Goal: Task Accomplishment & Management: Manage account settings

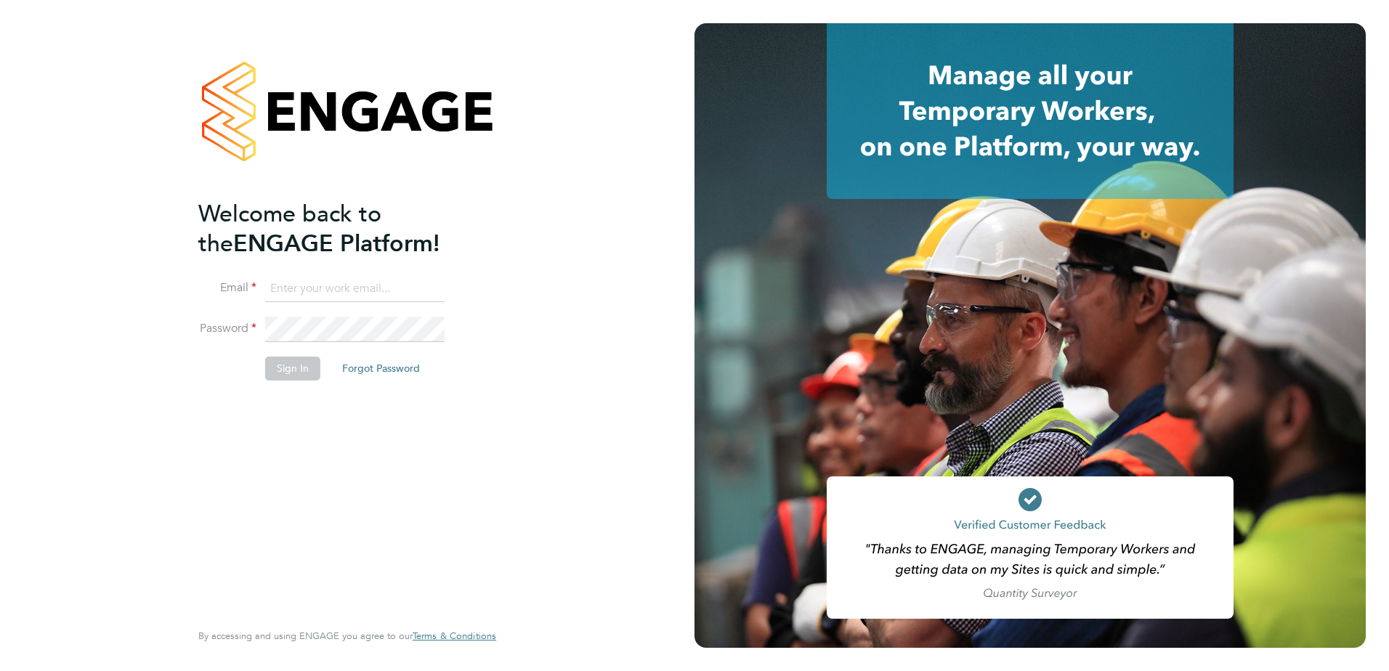
type input "brett.bull@countrysidepartnerships.com"
click at [283, 373] on button "Sign In" at bounding box center [292, 368] width 55 height 23
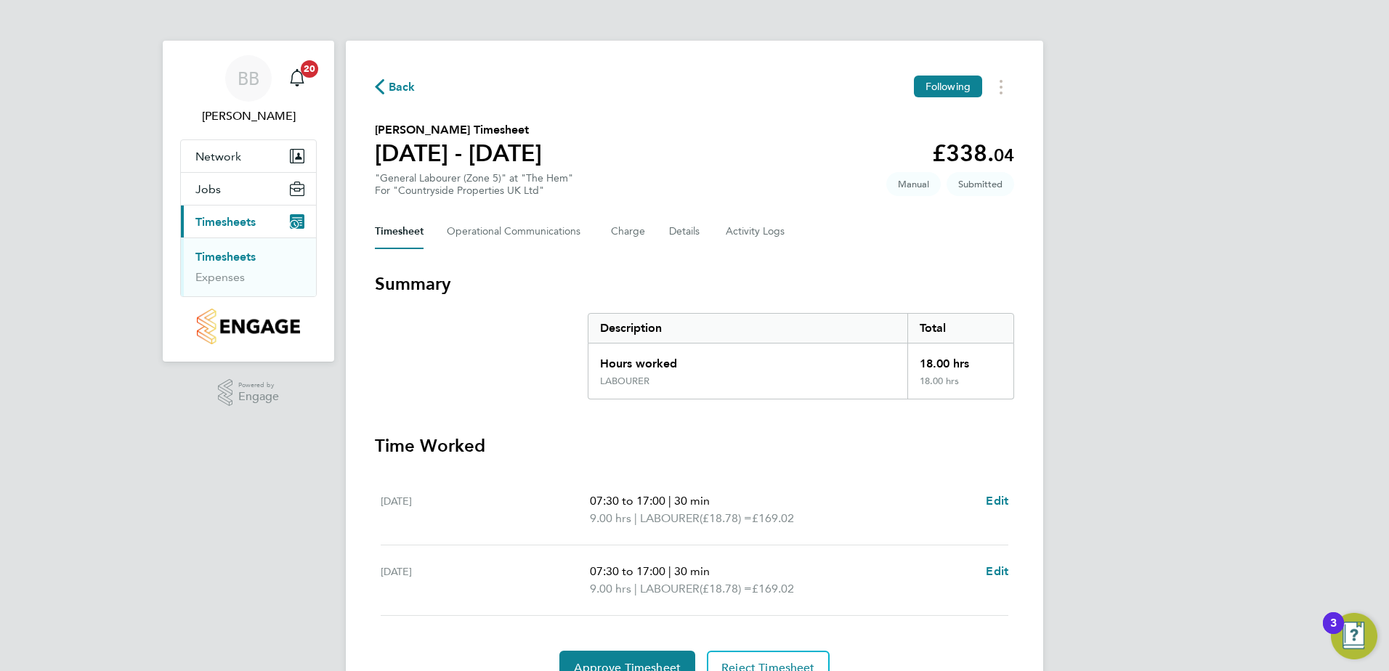
scroll to position [73, 0]
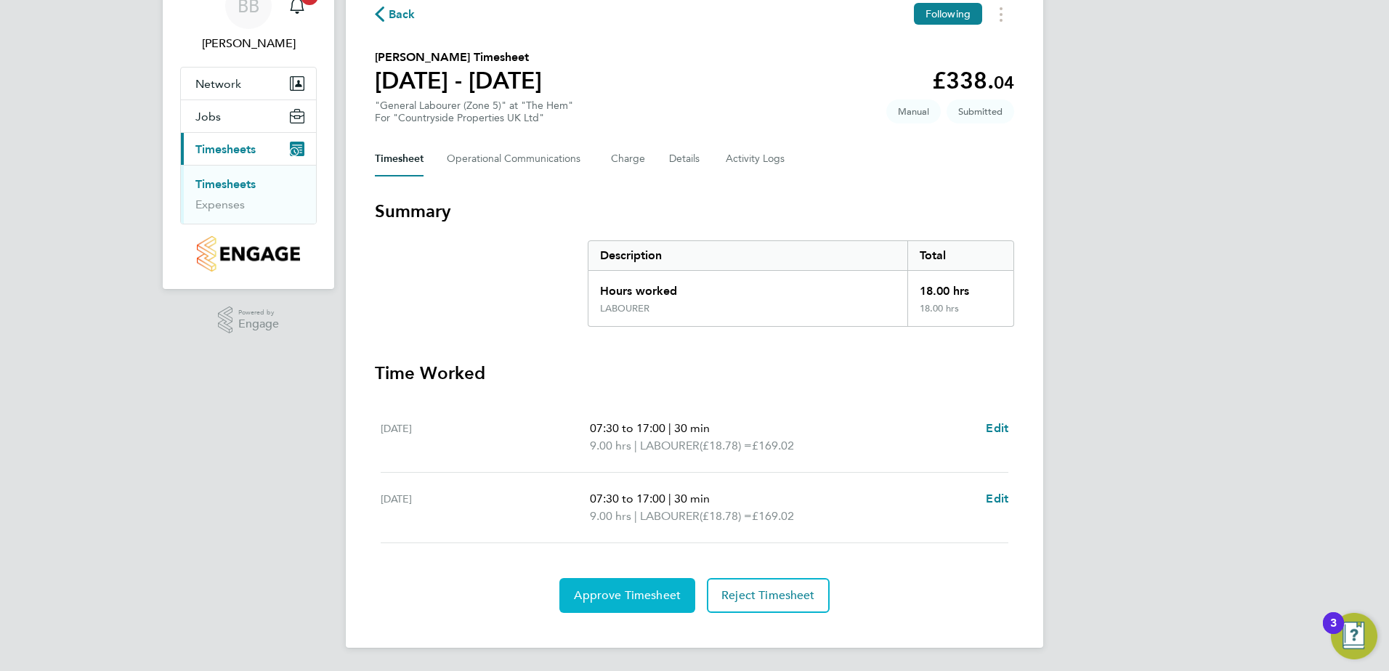
click at [621, 594] on span "Approve Timesheet" at bounding box center [627, 596] width 107 height 15
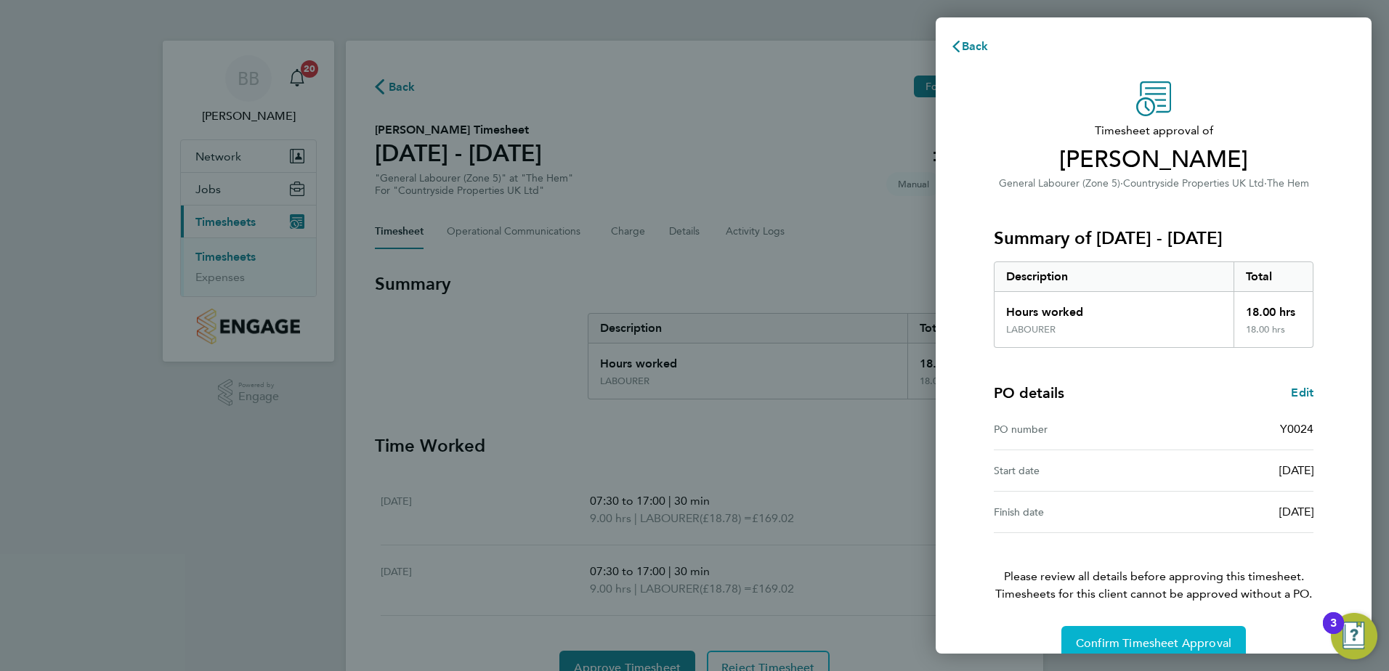
click at [1089, 639] on span "Confirm Timesheet Approval" at bounding box center [1154, 644] width 156 height 15
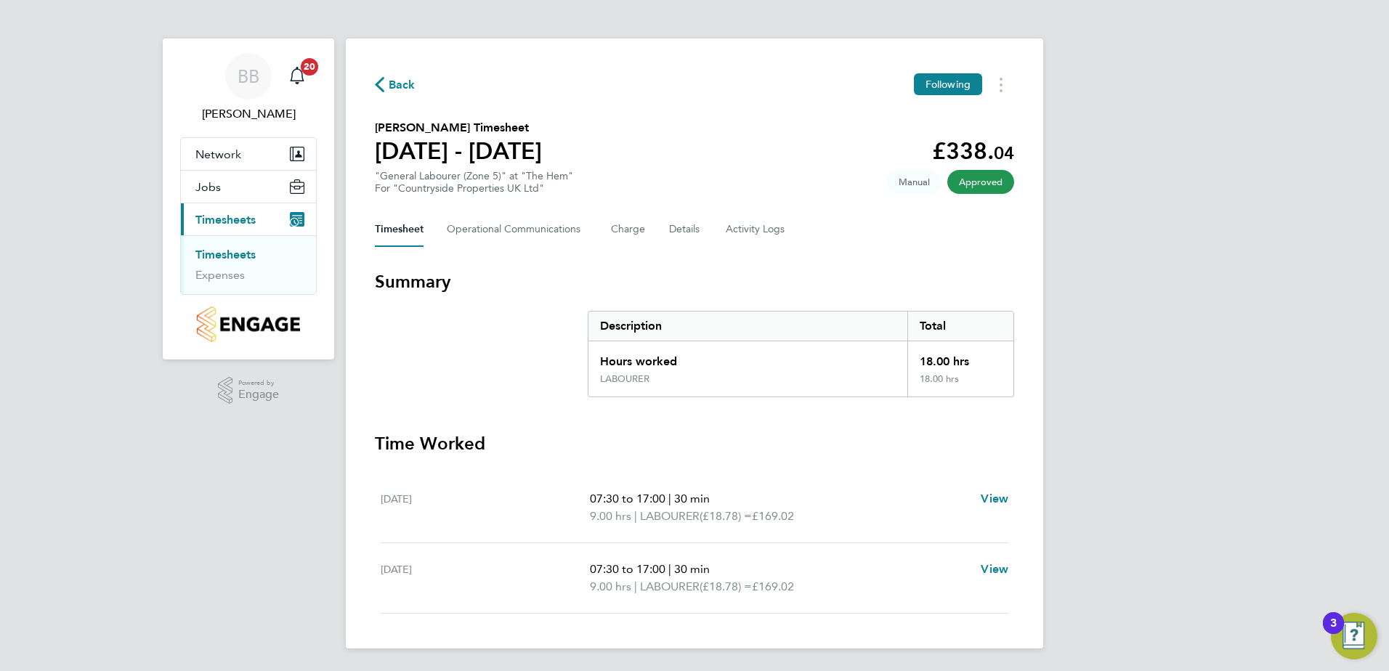
scroll to position [3, 0]
click at [229, 255] on link "Timesheets" at bounding box center [225, 254] width 60 height 14
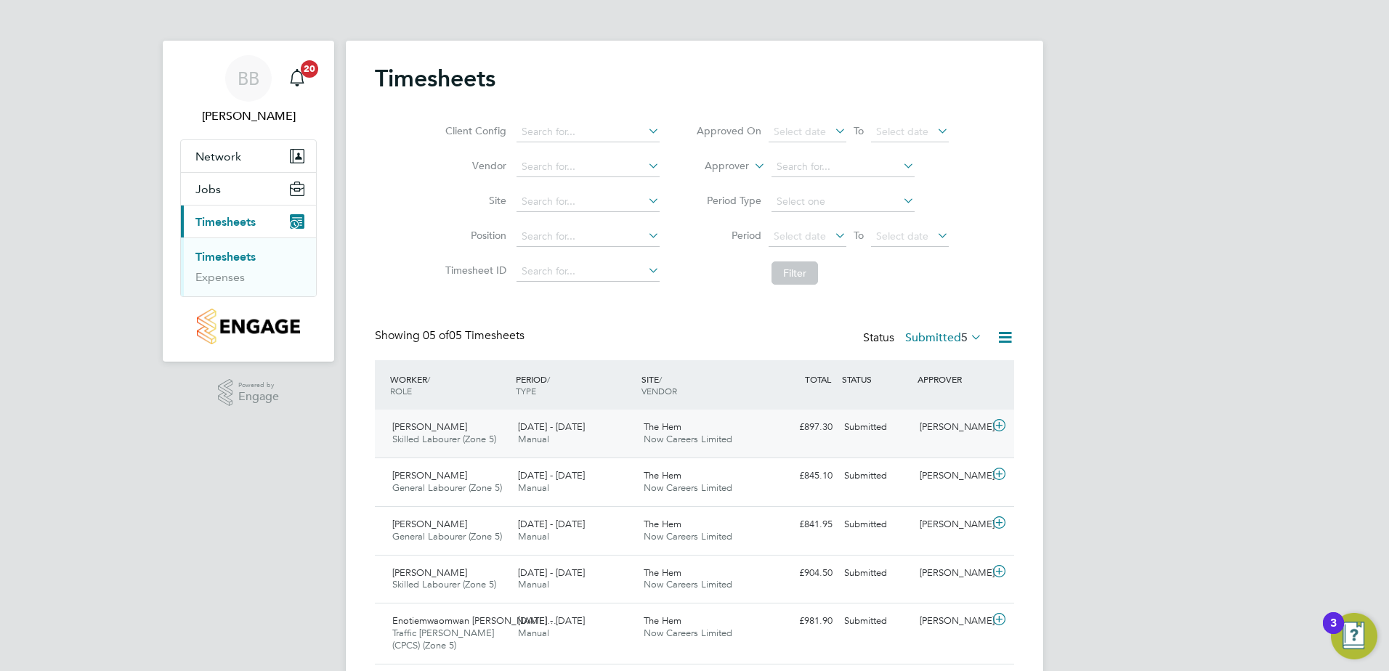
click at [607, 434] on div "22 - 28 Sep 2025 Manual" at bounding box center [575, 434] width 126 height 36
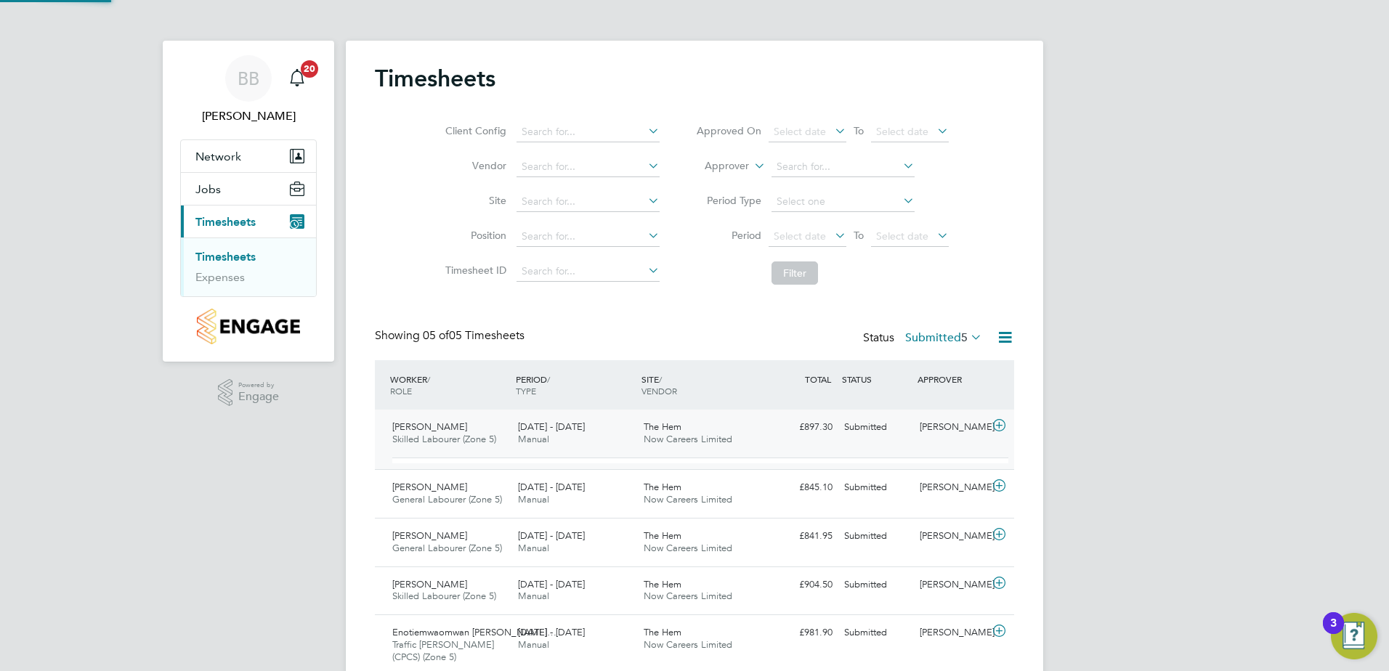
scroll to position [25, 142]
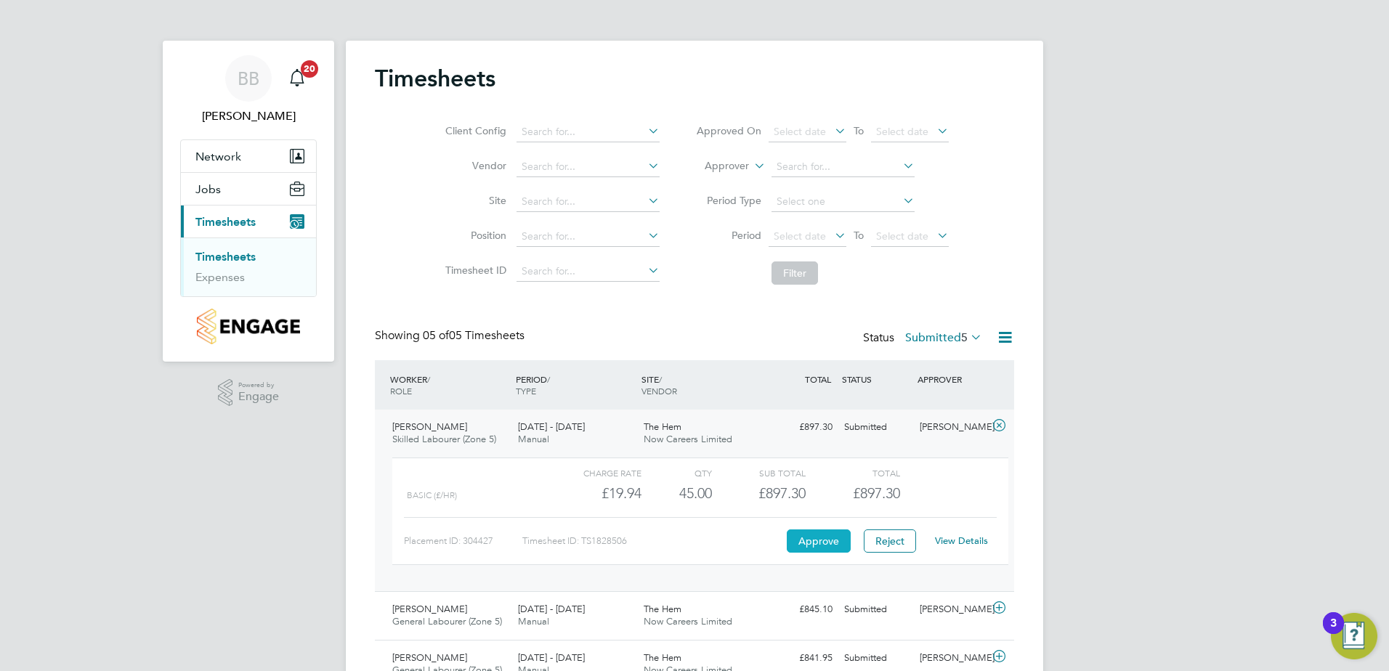
click at [814, 542] on button "Approve" at bounding box center [819, 541] width 64 height 23
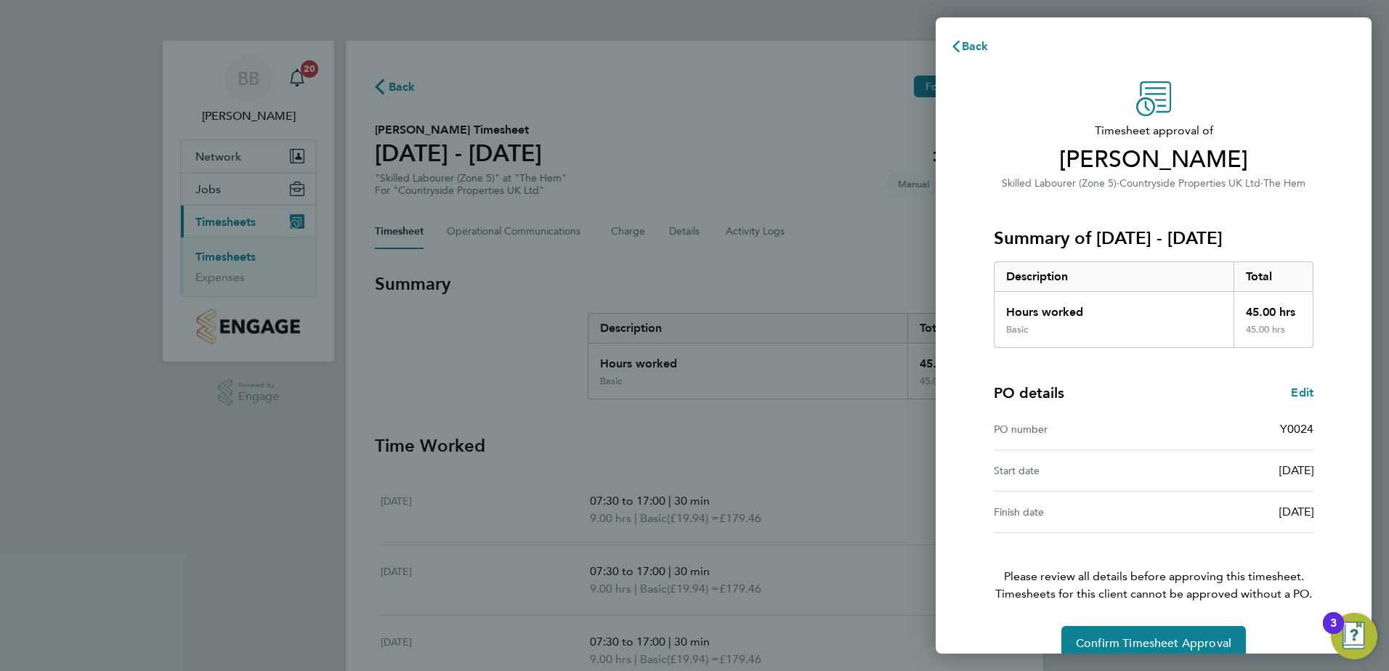
click at [813, 449] on div "Back Timesheet approval of Travis Lee Skilled Labourer (Zone 5) · Countryside P…" at bounding box center [694, 335] width 1389 height 671
click at [983, 47] on span "Back" at bounding box center [975, 46] width 27 height 14
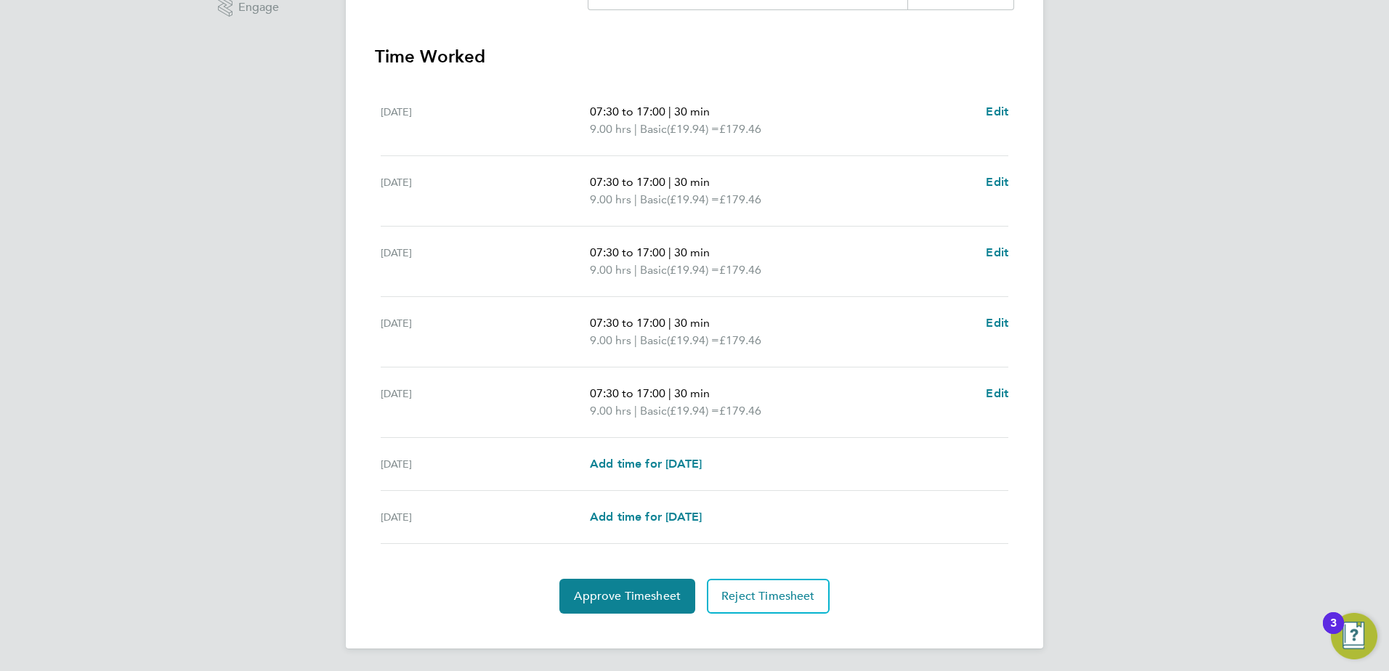
scroll to position [390, 0]
click at [632, 591] on span "Approve Timesheet" at bounding box center [627, 596] width 107 height 15
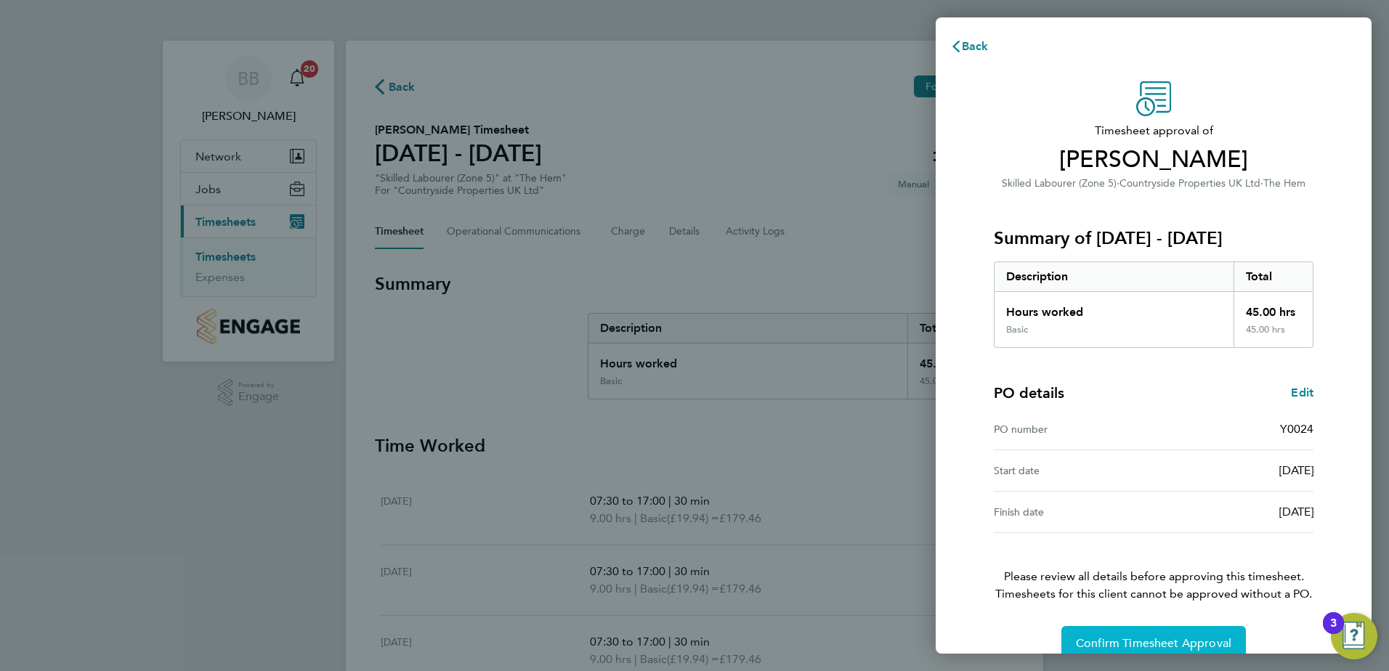
click at [1116, 638] on span "Confirm Timesheet Approval" at bounding box center [1154, 644] width 156 height 15
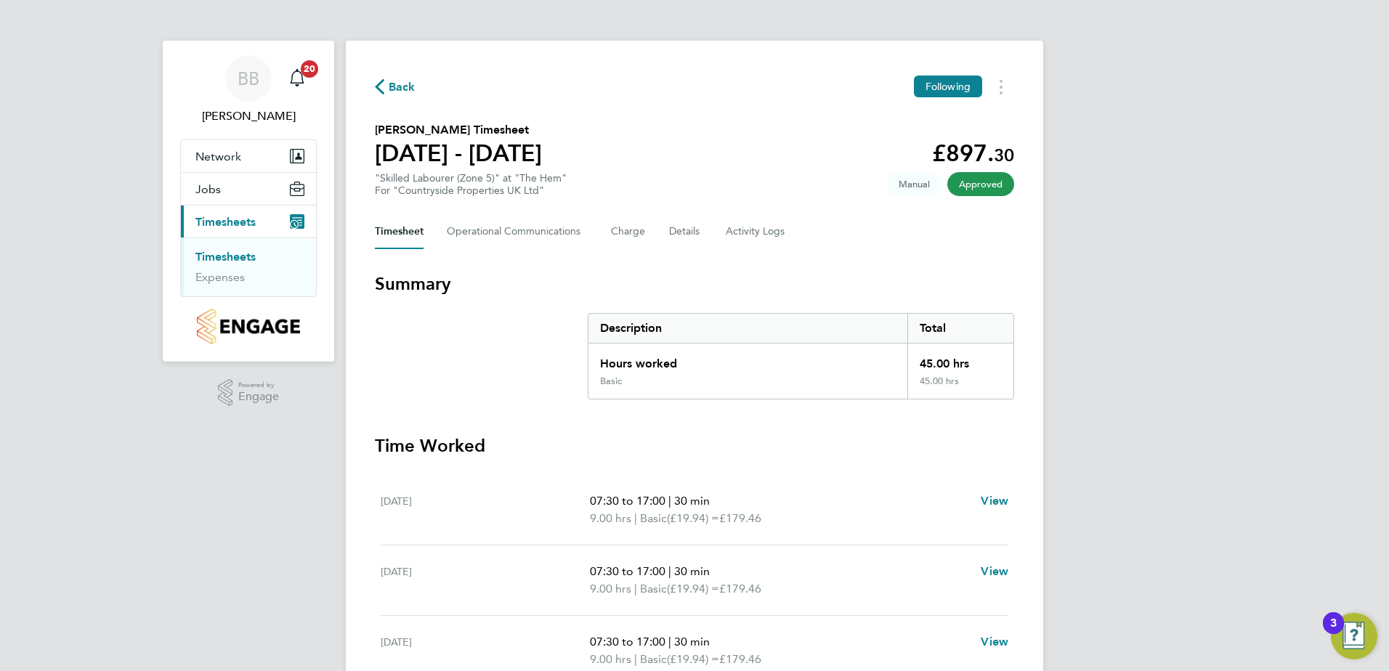
click at [234, 257] on link "Timesheets" at bounding box center [225, 257] width 60 height 14
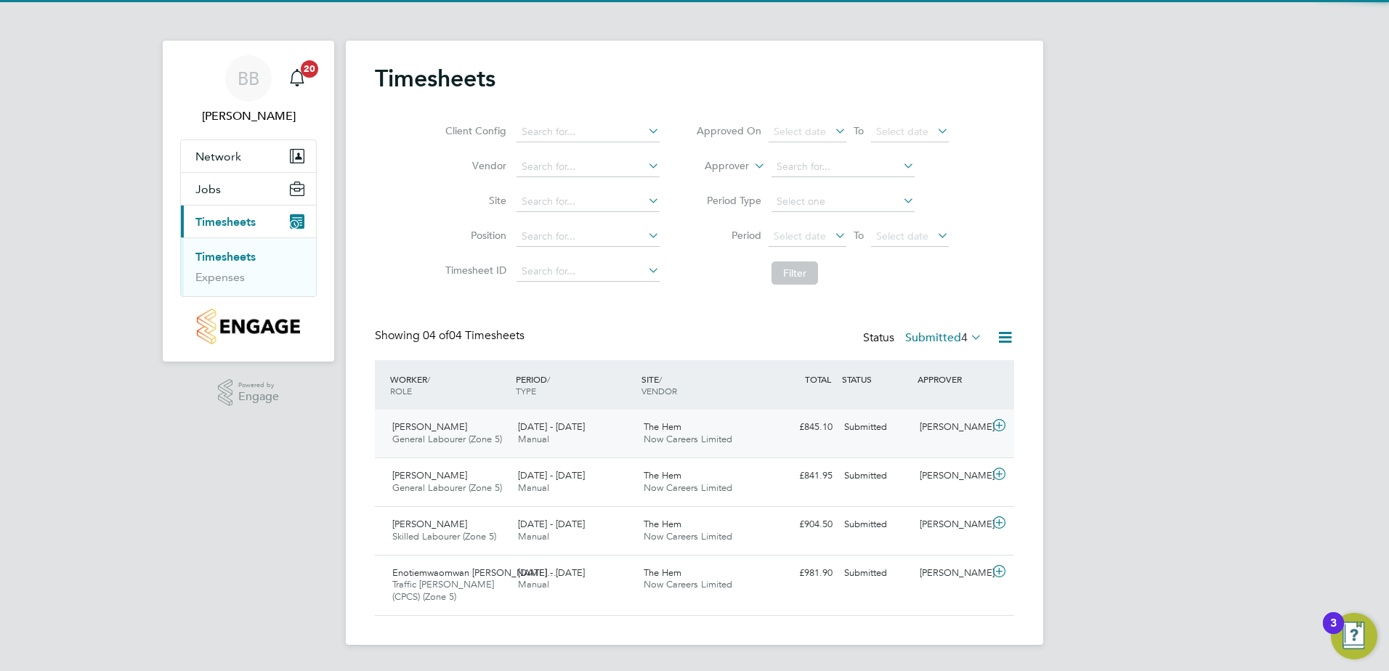
click at [665, 429] on span "The Hem" at bounding box center [663, 427] width 38 height 12
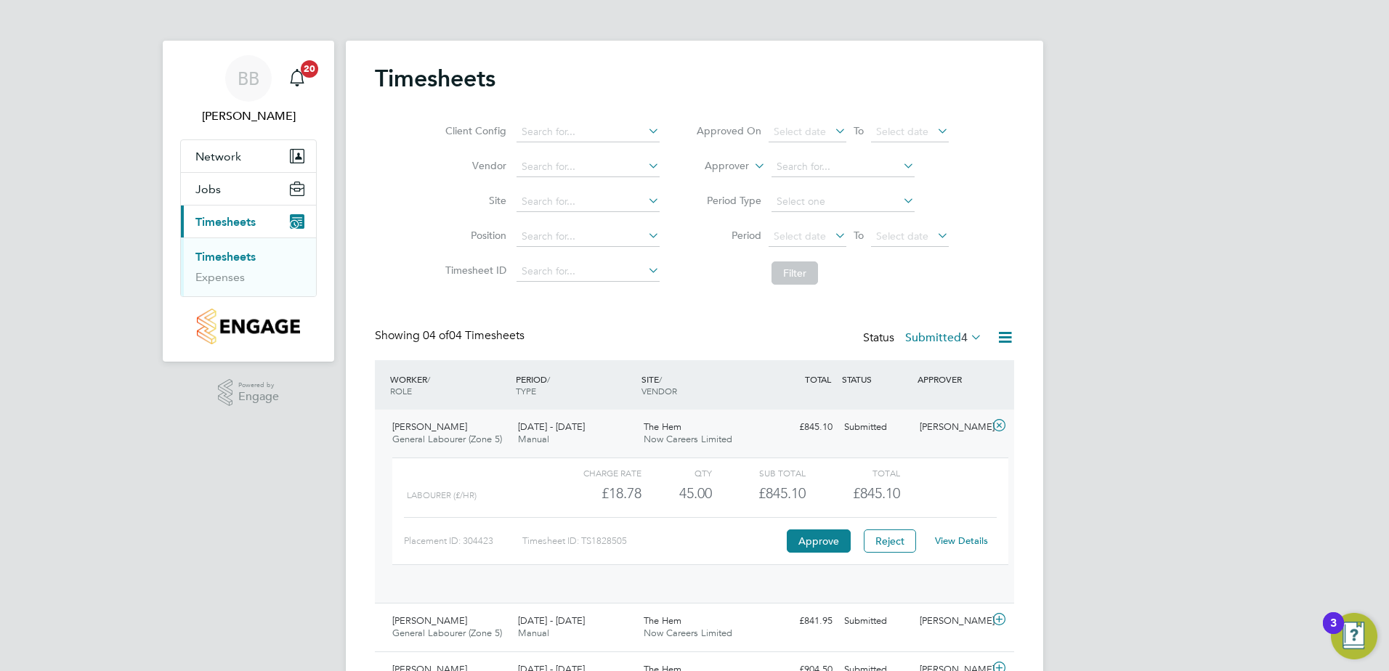
scroll to position [25, 142]
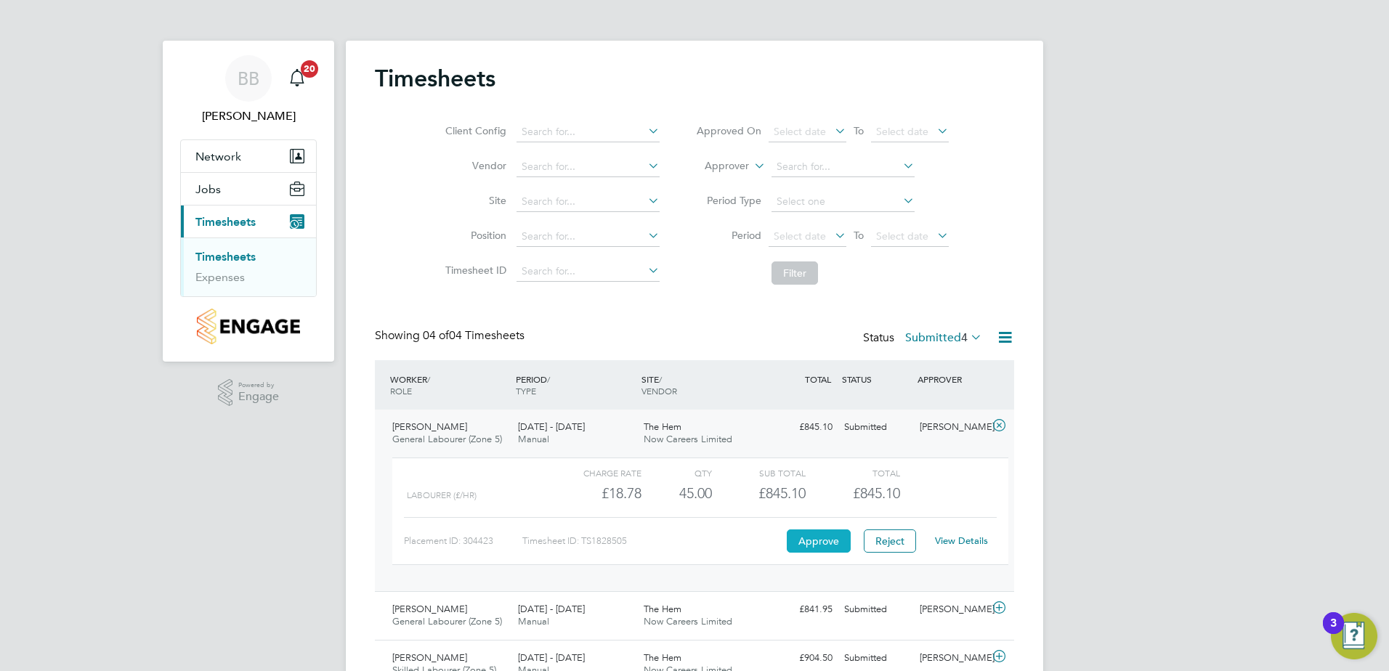
click at [819, 543] on button "Approve" at bounding box center [819, 541] width 64 height 23
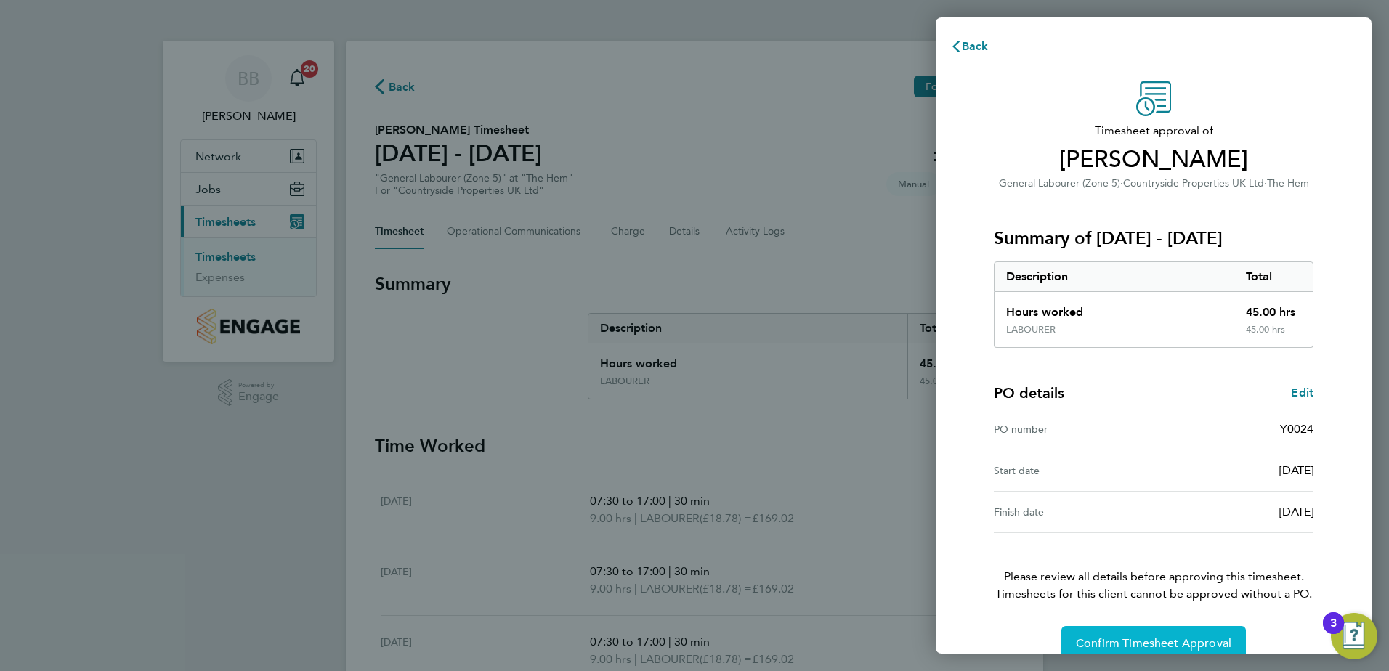
click at [1174, 640] on span "Confirm Timesheet Approval" at bounding box center [1154, 644] width 156 height 15
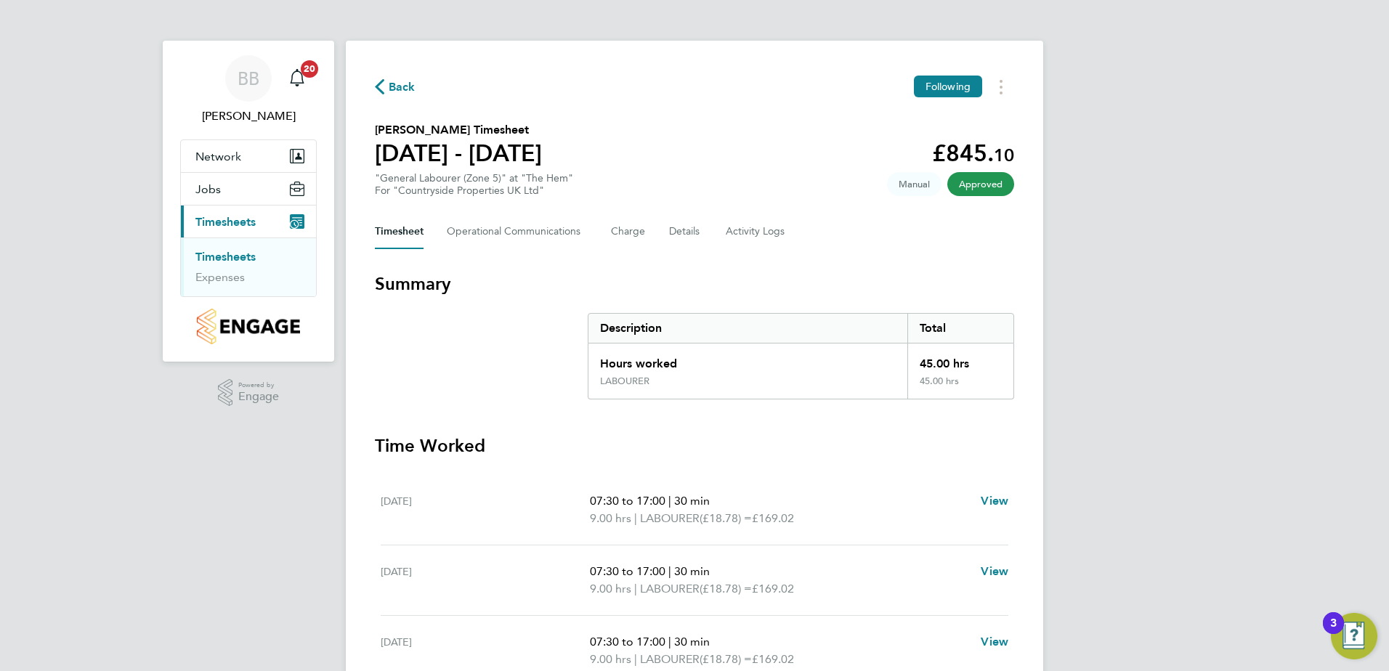
click at [217, 256] on link "Timesheets" at bounding box center [225, 257] width 60 height 14
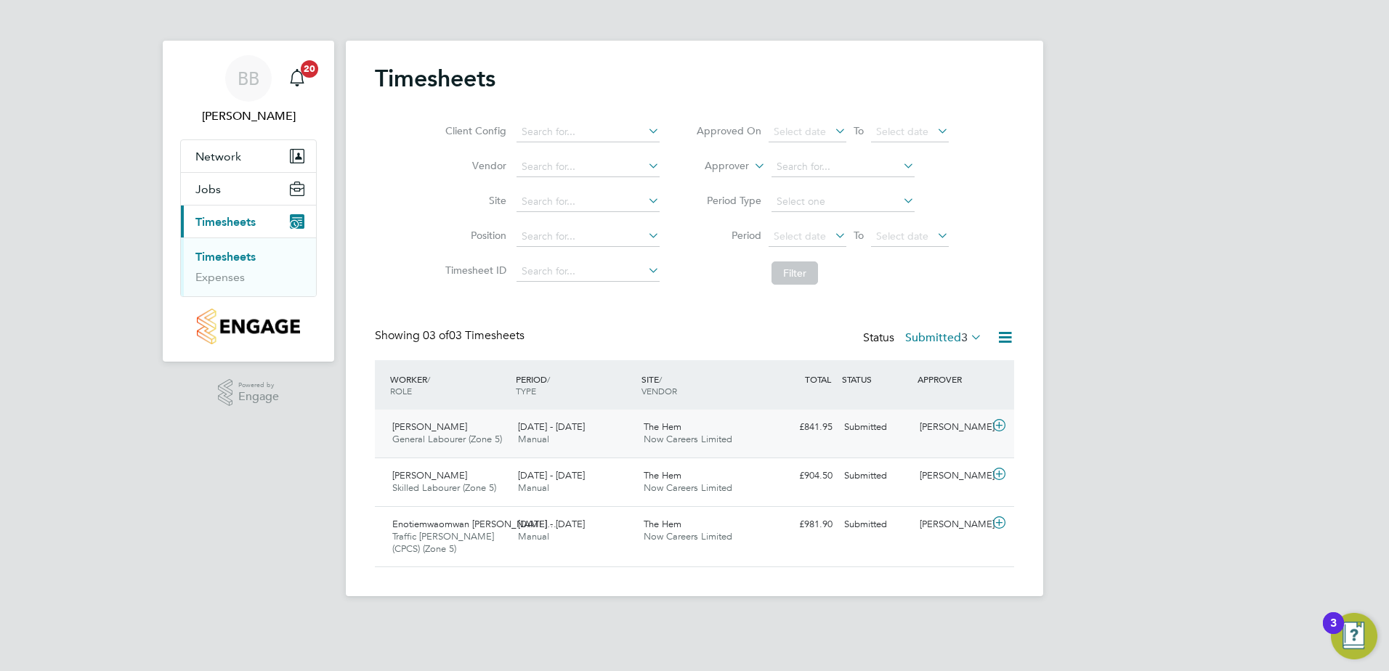
click at [604, 428] on div "22 - 28 Sep 2025 Manual" at bounding box center [575, 434] width 126 height 36
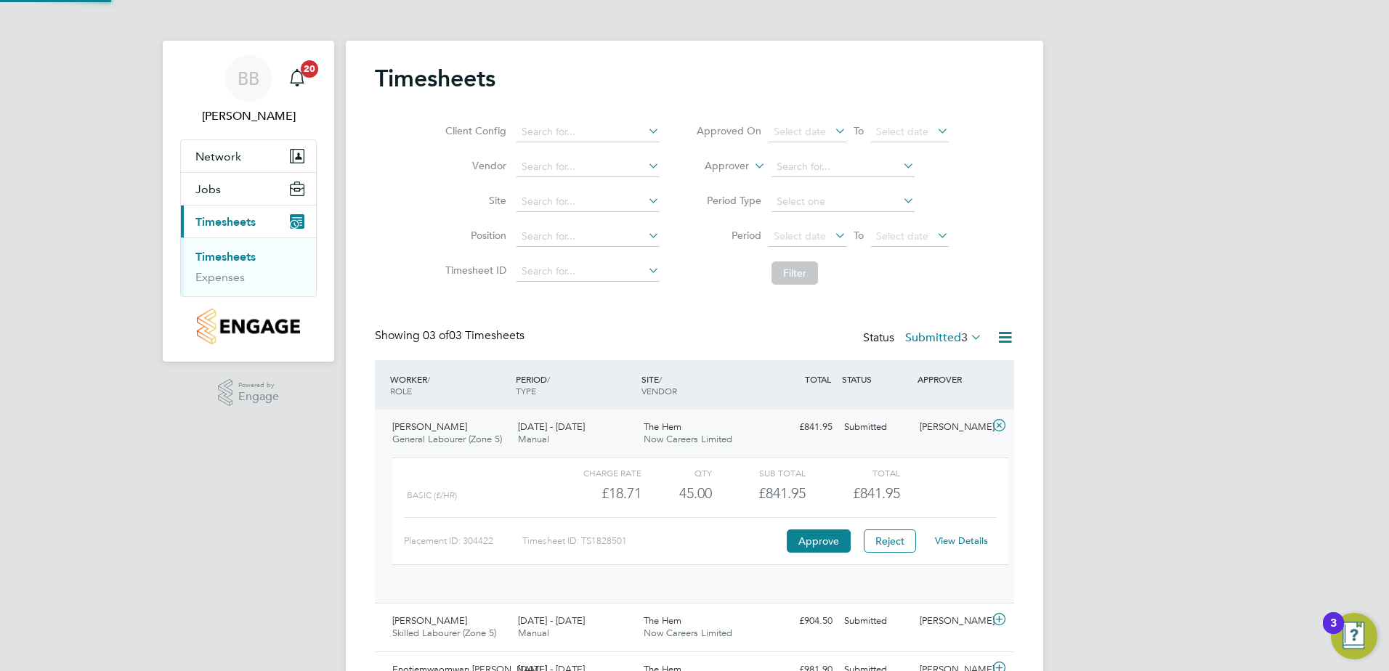
scroll to position [25, 142]
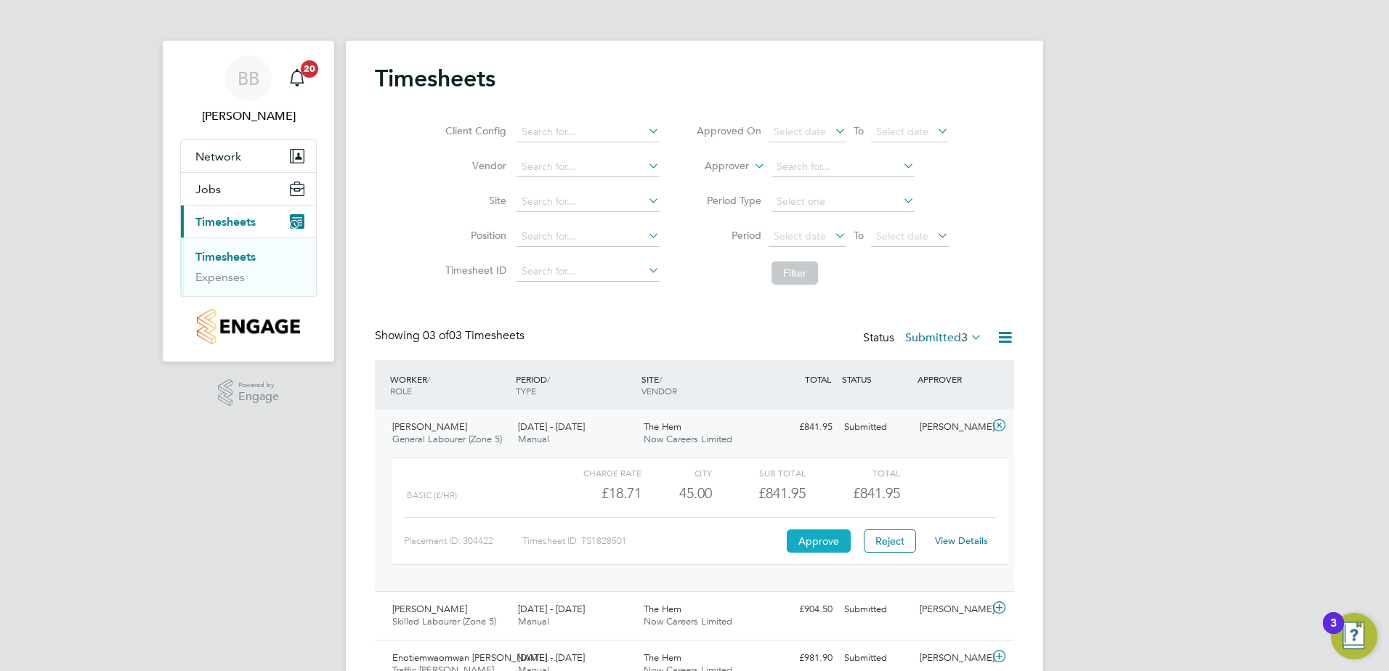
click at [807, 537] on button "Approve" at bounding box center [819, 541] width 64 height 23
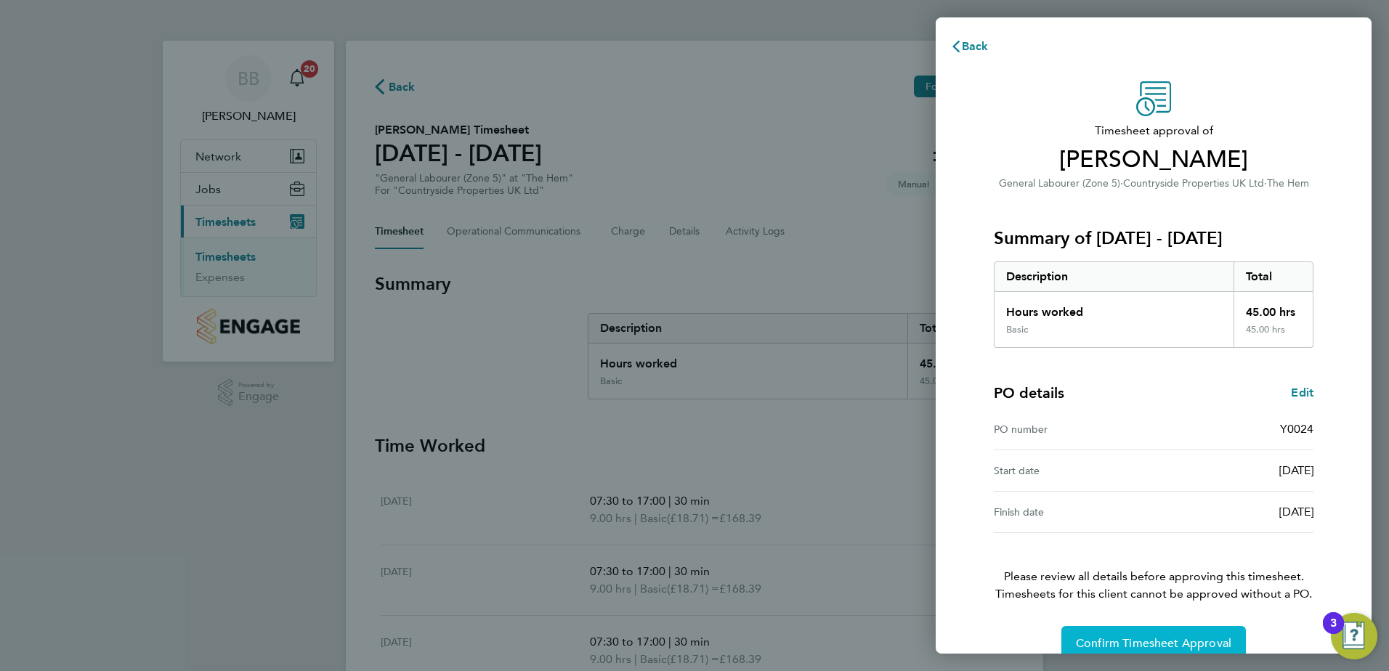
click at [1092, 643] on span "Confirm Timesheet Approval" at bounding box center [1154, 644] width 156 height 15
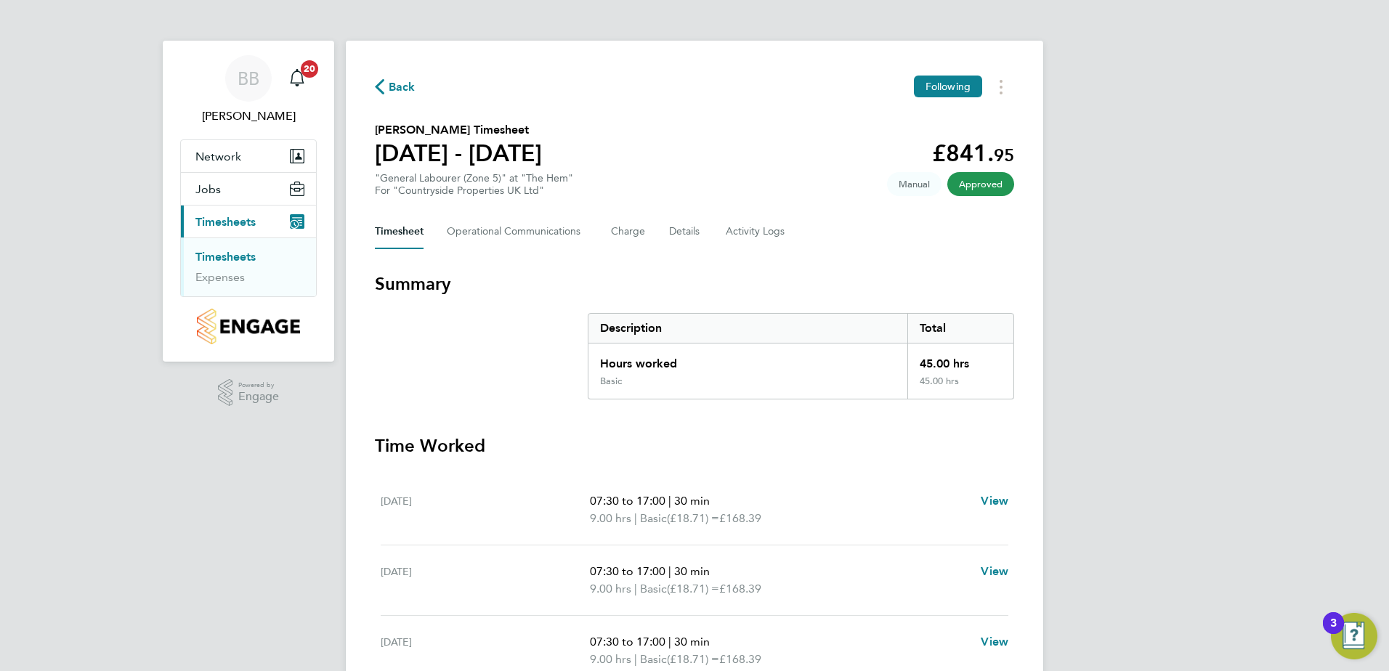
click at [228, 258] on link "Timesheets" at bounding box center [225, 257] width 60 height 14
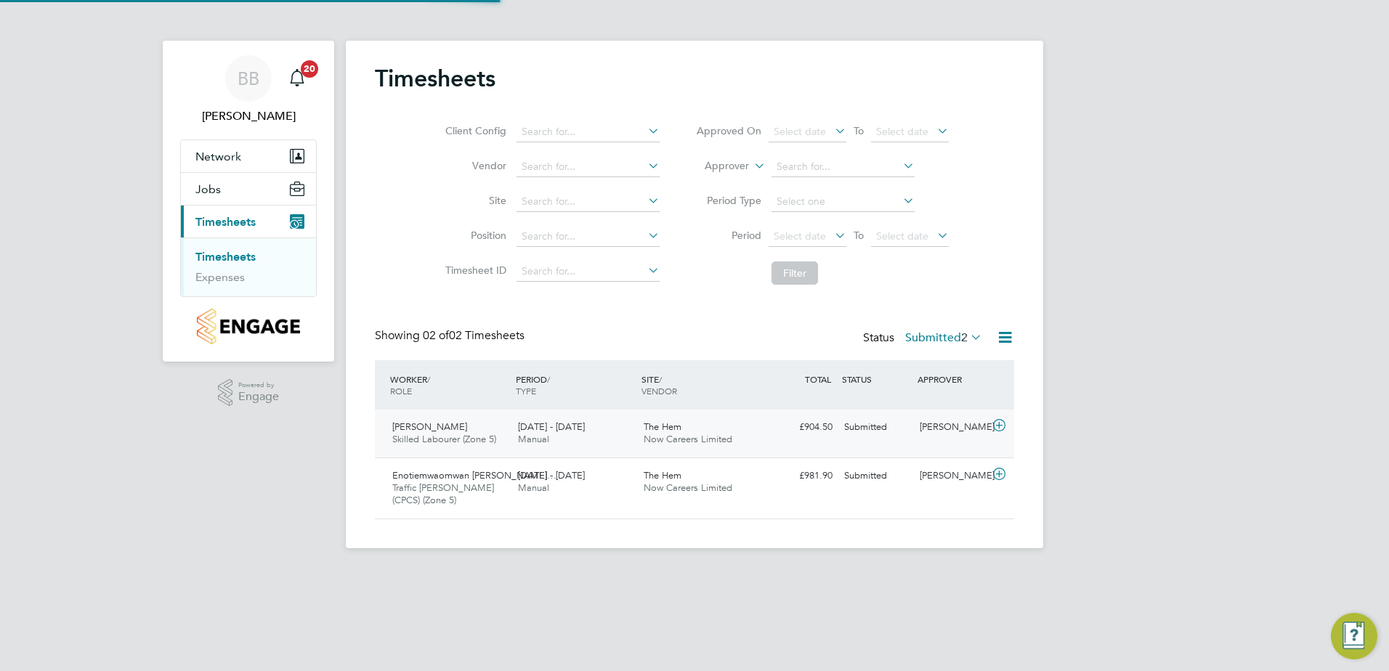
scroll to position [37, 126]
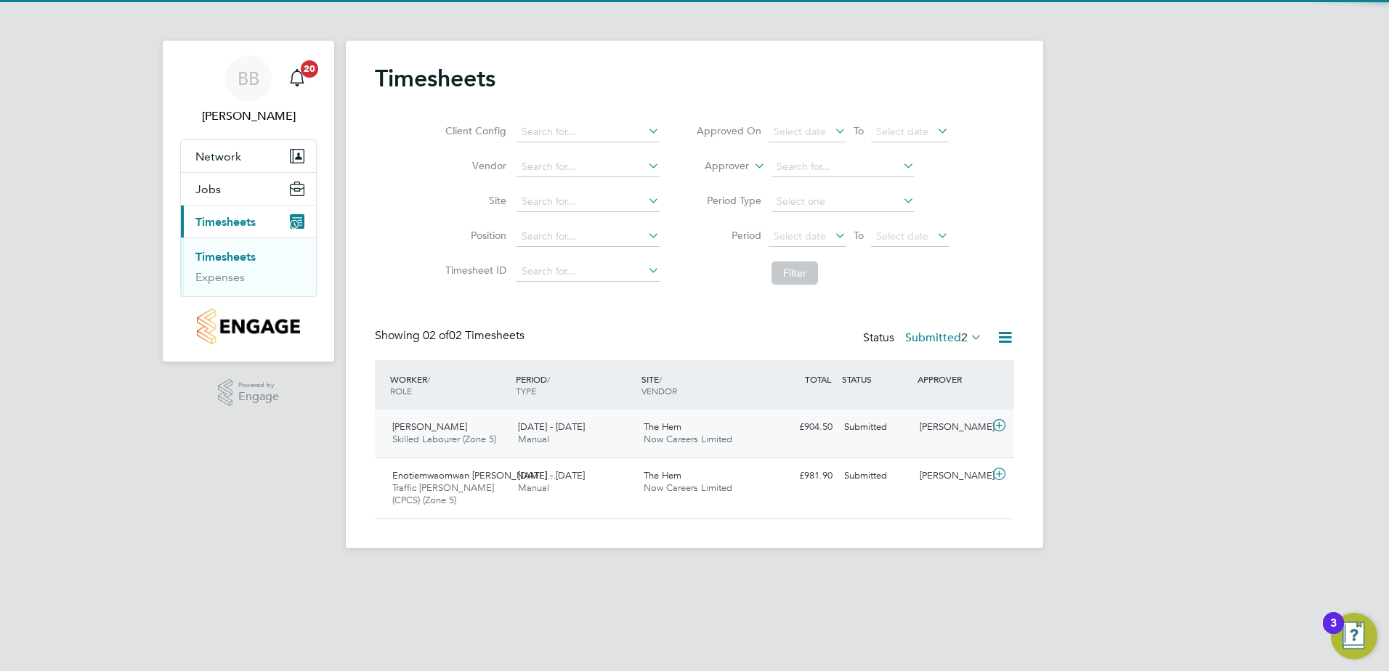
click at [552, 432] on span "22 - 28 Sep 2025" at bounding box center [551, 427] width 67 height 12
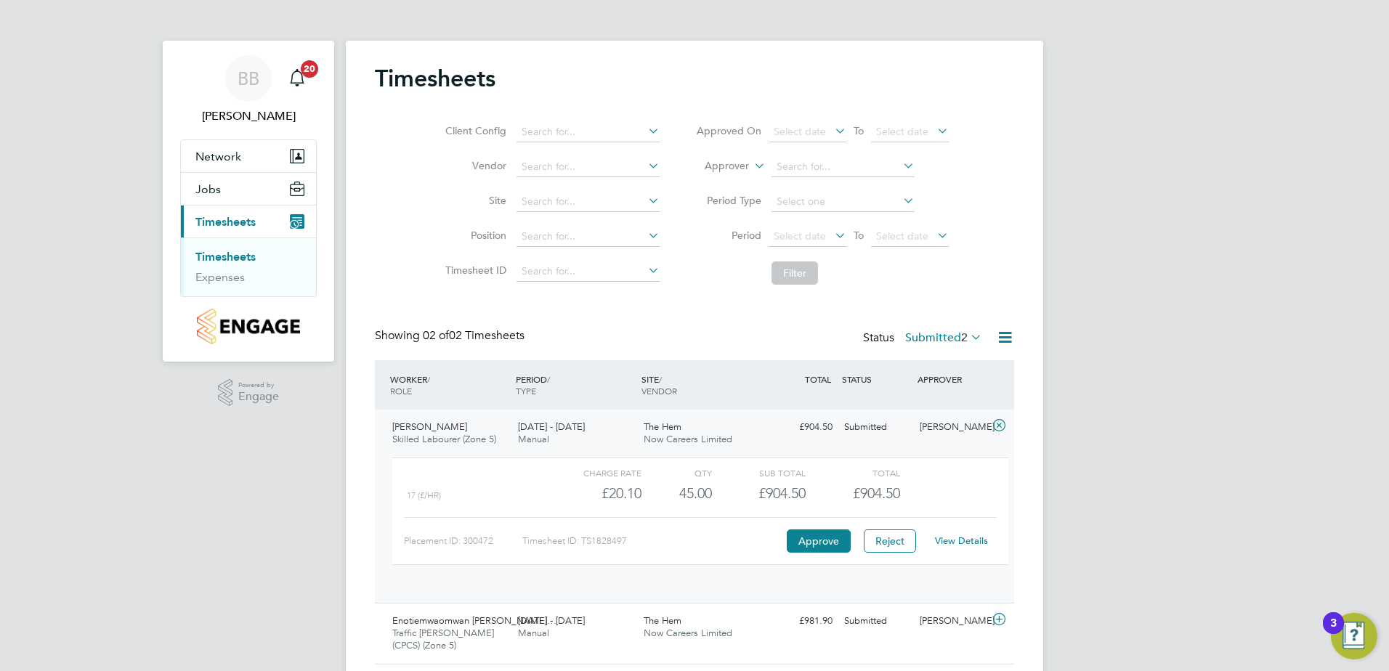
scroll to position [25, 142]
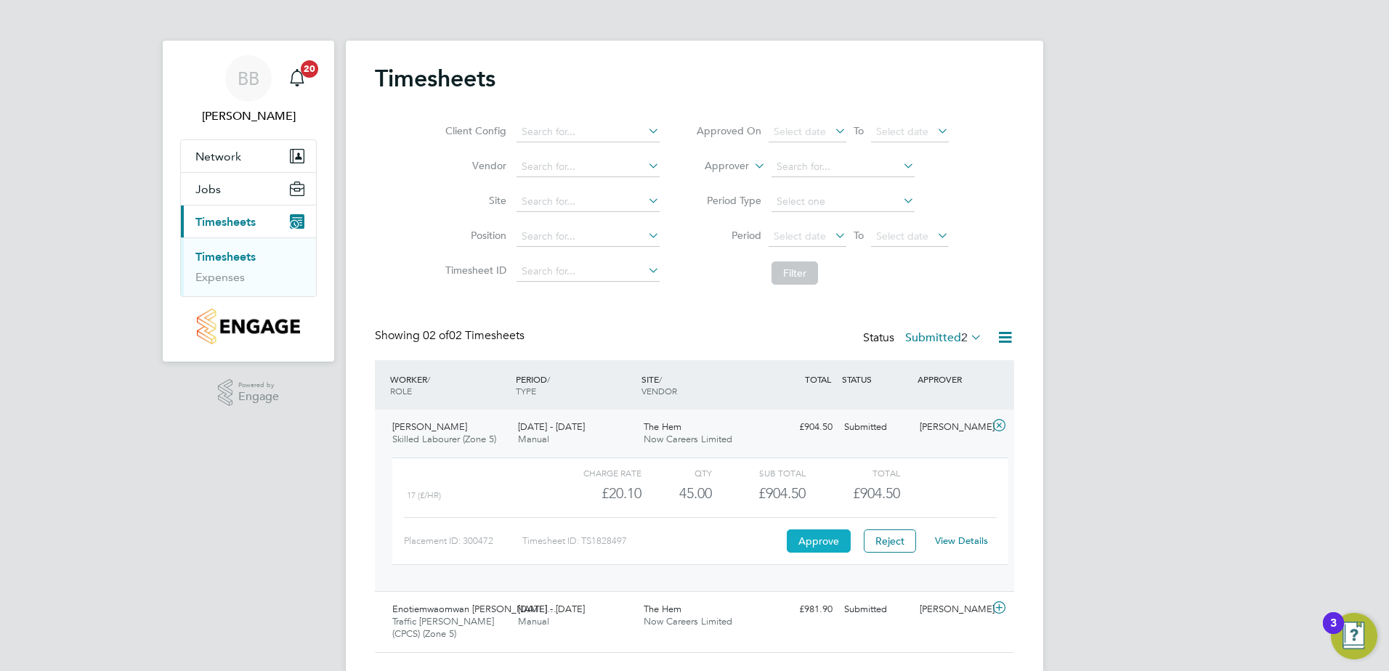
click at [817, 544] on button "Approve" at bounding box center [819, 541] width 64 height 23
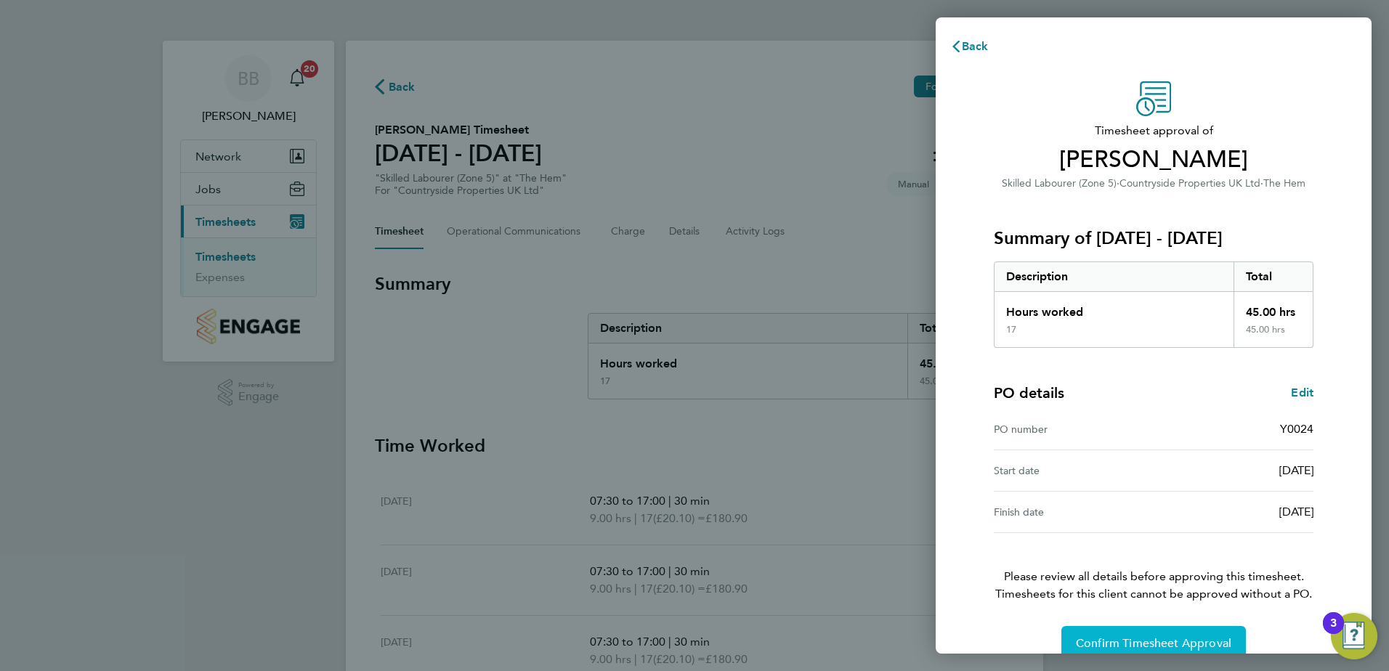
click at [1129, 638] on span "Confirm Timesheet Approval" at bounding box center [1154, 644] width 156 height 15
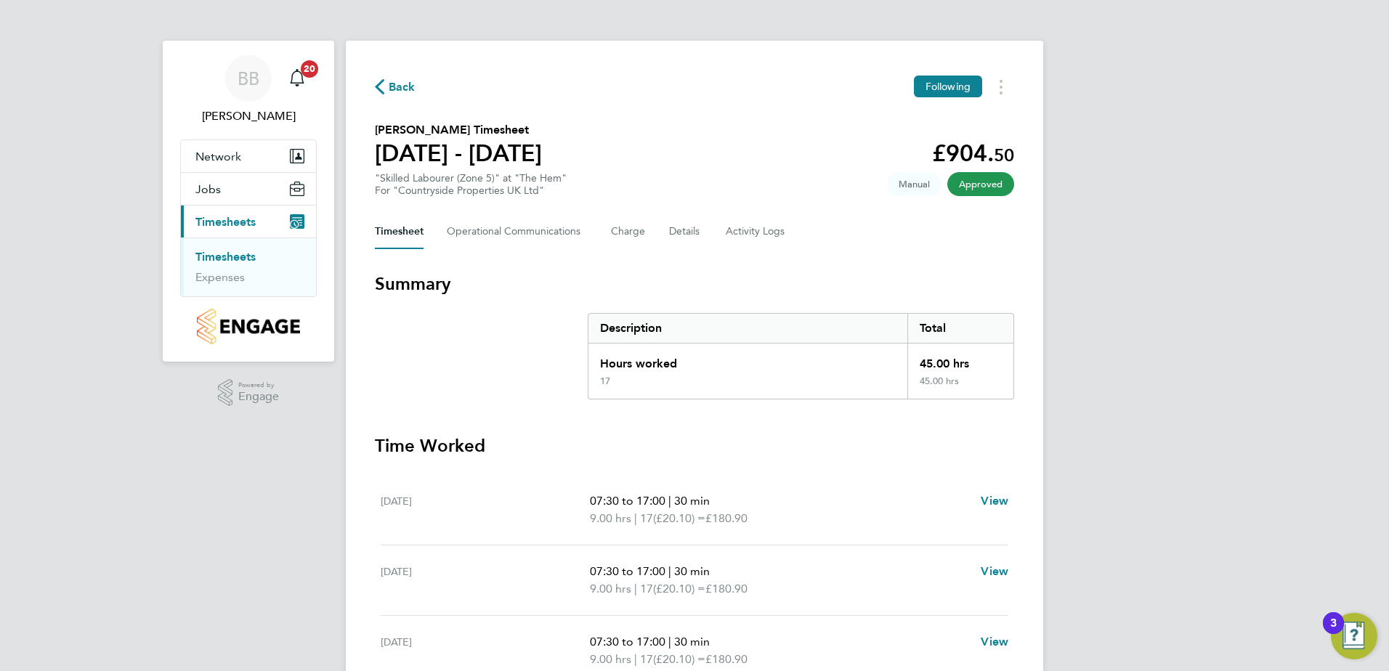
click at [242, 257] on link "Timesheets" at bounding box center [225, 257] width 60 height 14
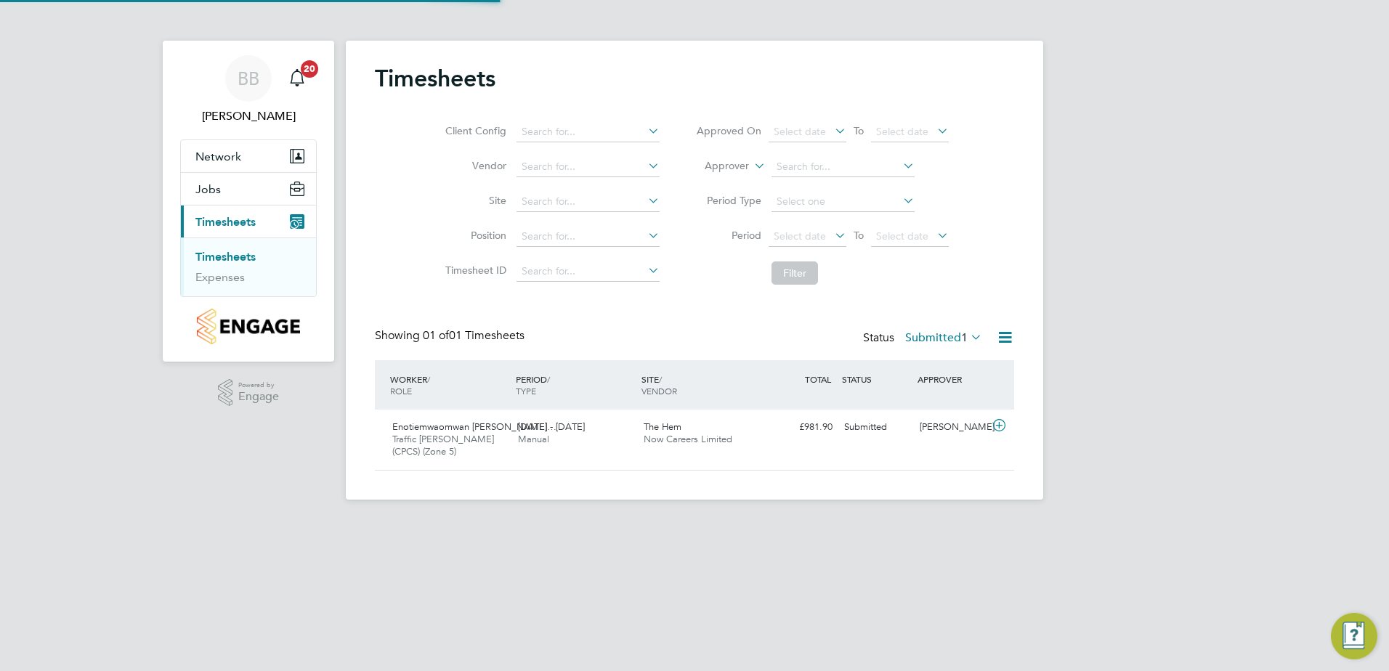
scroll to position [37, 126]
click at [666, 441] on span "Now Careers Limited" at bounding box center [688, 439] width 89 height 12
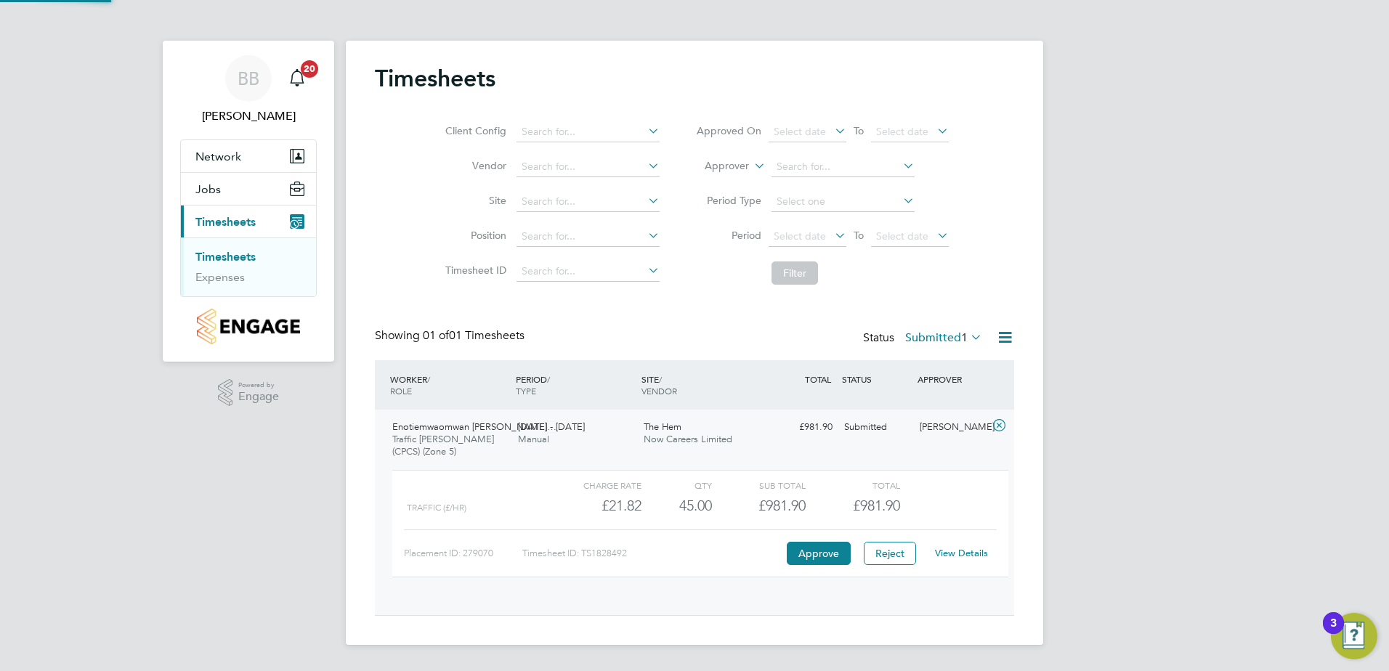
scroll to position [25, 142]
click at [811, 556] on button "Approve" at bounding box center [819, 553] width 64 height 23
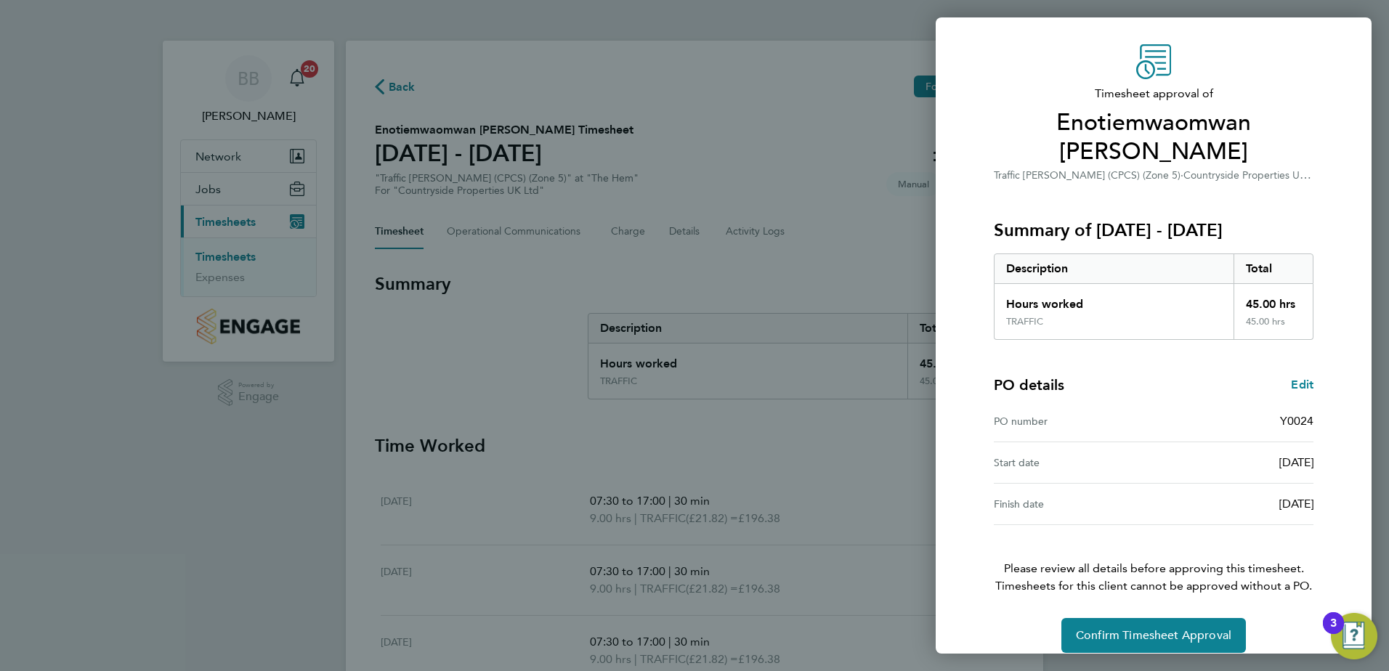
scroll to position [54, 0]
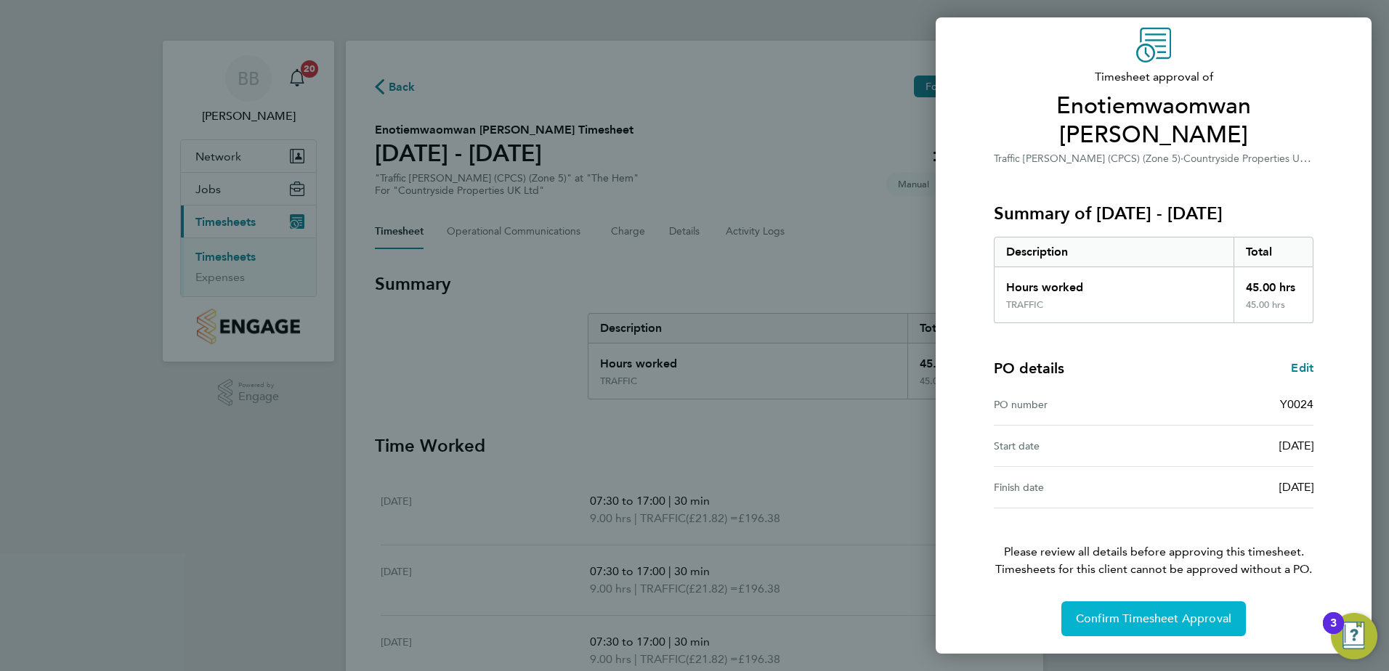
click at [1139, 613] on span "Confirm Timesheet Approval" at bounding box center [1154, 619] width 156 height 15
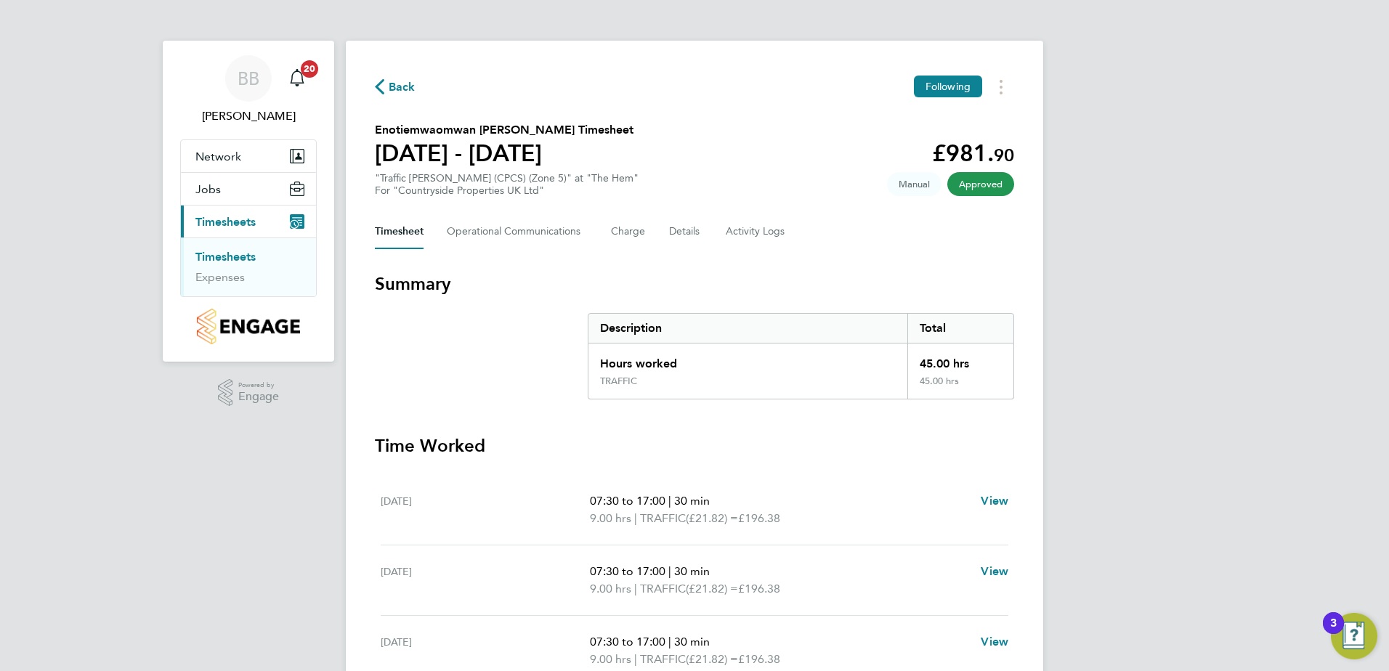
click at [244, 259] on link "Timesheets" at bounding box center [225, 257] width 60 height 14
